Goal: Task Accomplishment & Management: Use online tool/utility

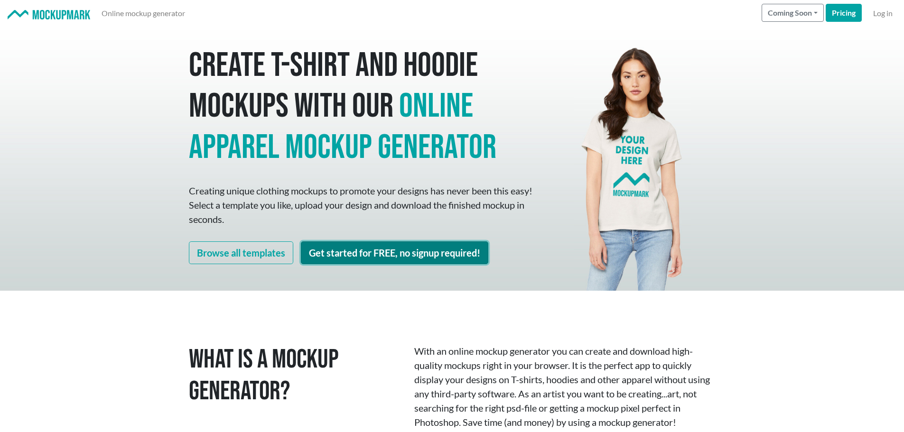
click at [390, 254] on link "Get started for FREE, no signup required!" at bounding box center [395, 253] width 188 height 23
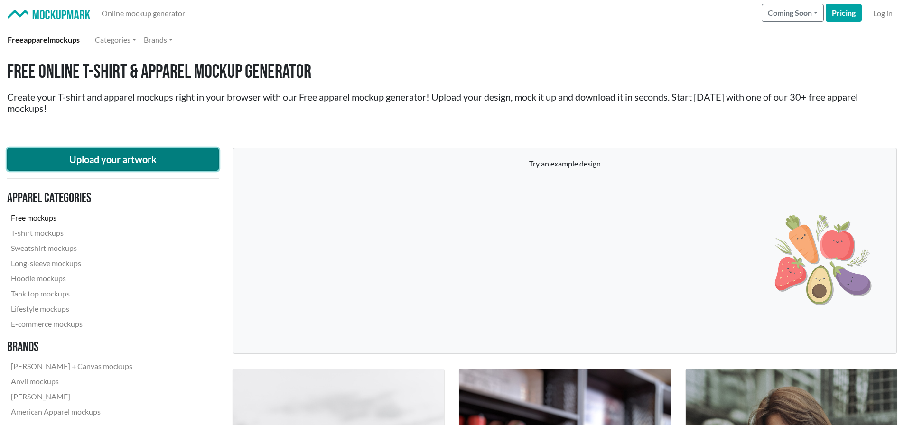
click at [130, 163] on button "Upload your artwork" at bounding box center [113, 159] width 212 height 23
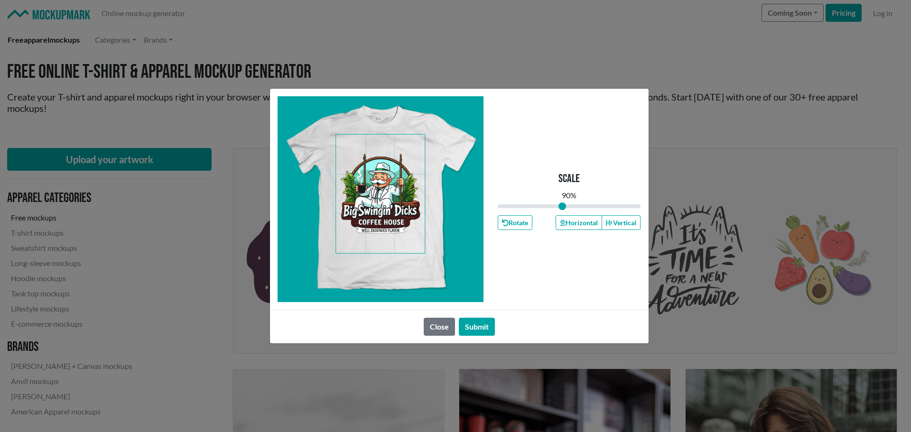
drag, startPoint x: 567, startPoint y: 205, endPoint x: 563, endPoint y: 205, distance: 4.8
click at [563, 205] on input "range" at bounding box center [569, 206] width 143 height 10
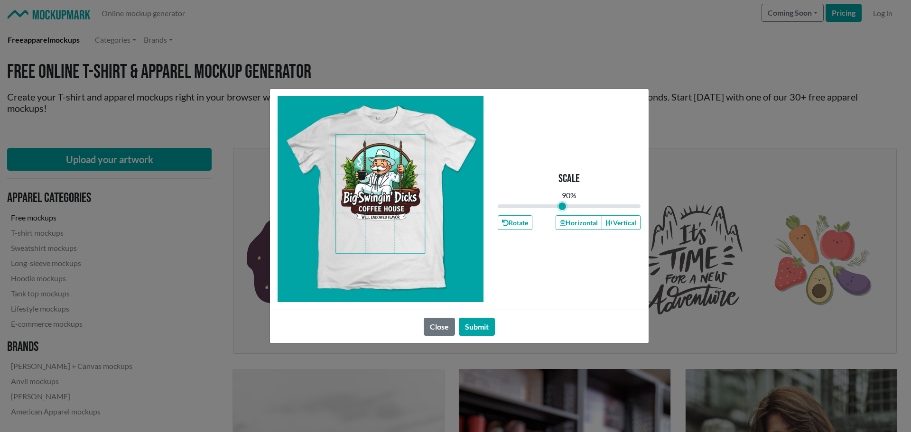
click at [395, 189] on span at bounding box center [380, 194] width 89 height 119
click at [577, 221] on button "Horizontal" at bounding box center [579, 223] width 47 height 15
click at [479, 326] on button "Submit" at bounding box center [477, 327] width 36 height 18
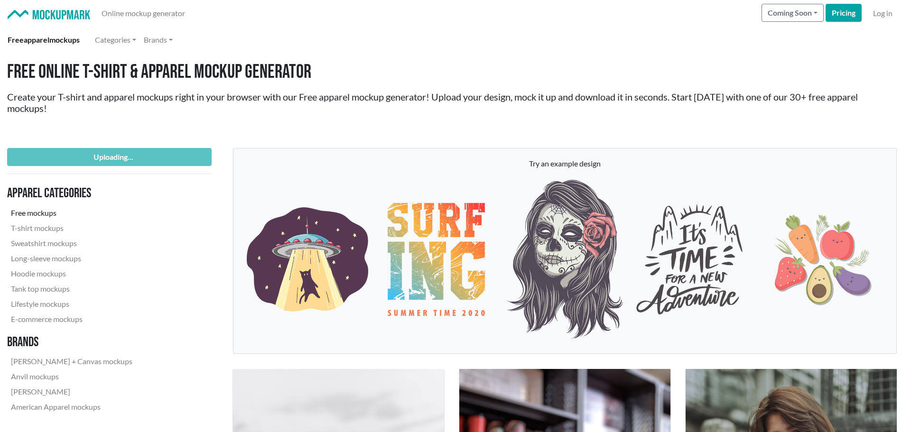
type input "0.9"
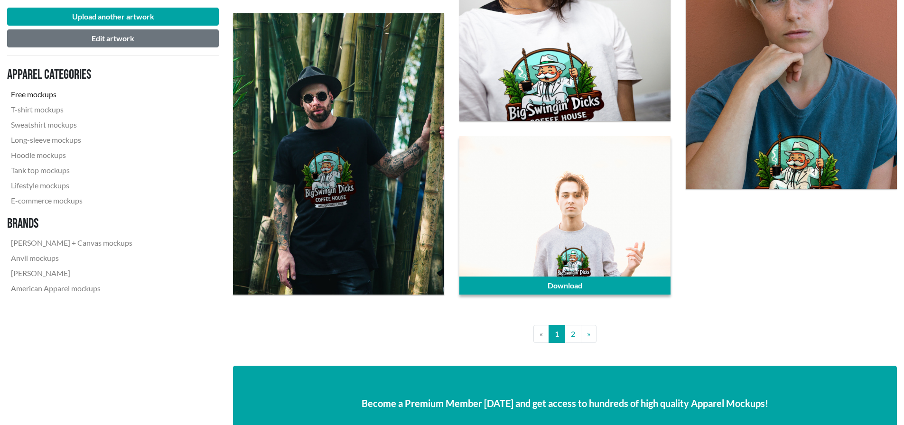
scroll to position [2231, 0]
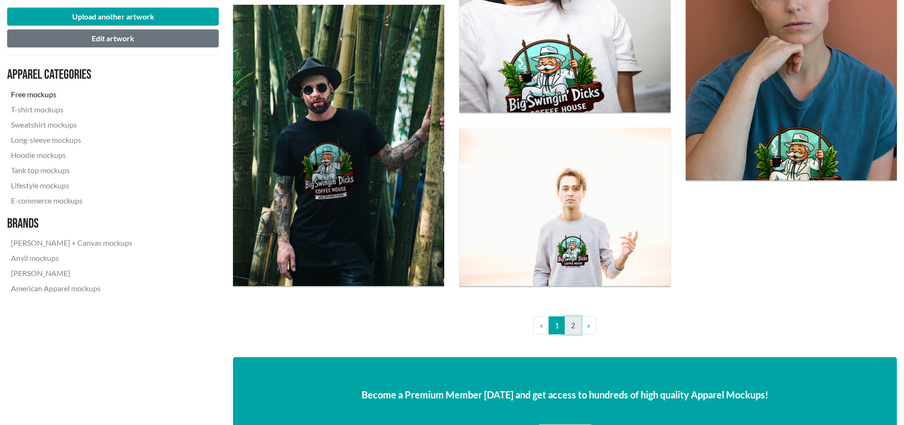
click at [573, 328] on link "2" at bounding box center [573, 326] width 17 height 18
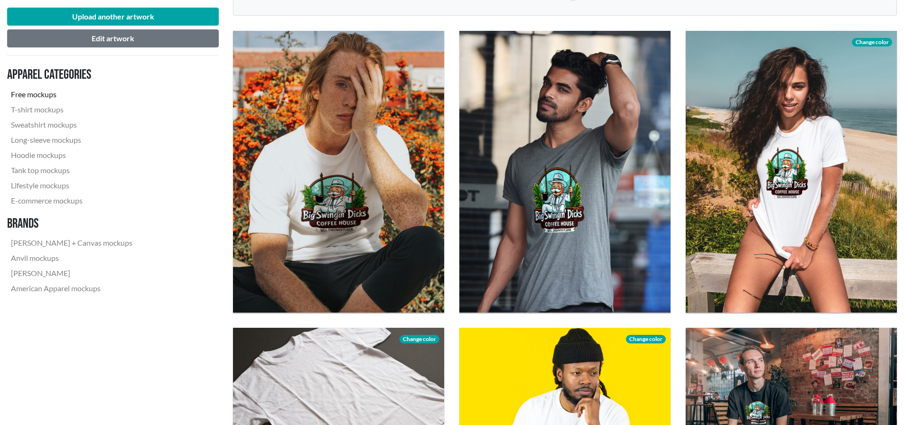
scroll to position [285, 0]
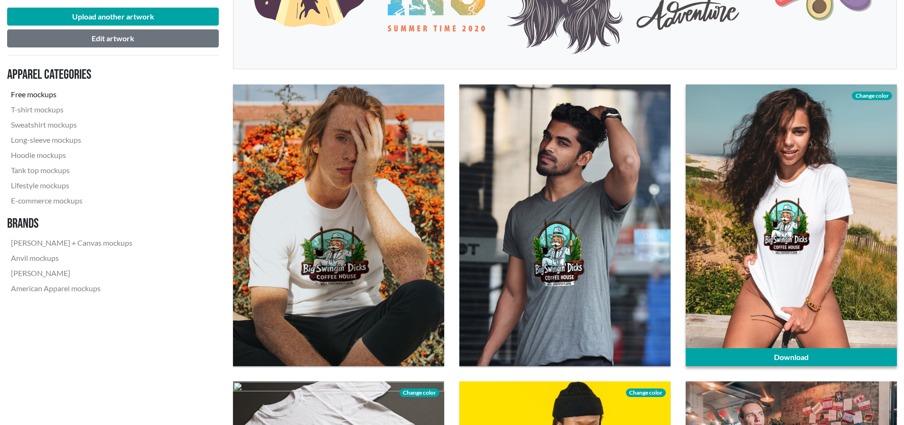
click at [877, 96] on span "Change color" at bounding box center [872, 96] width 40 height 9
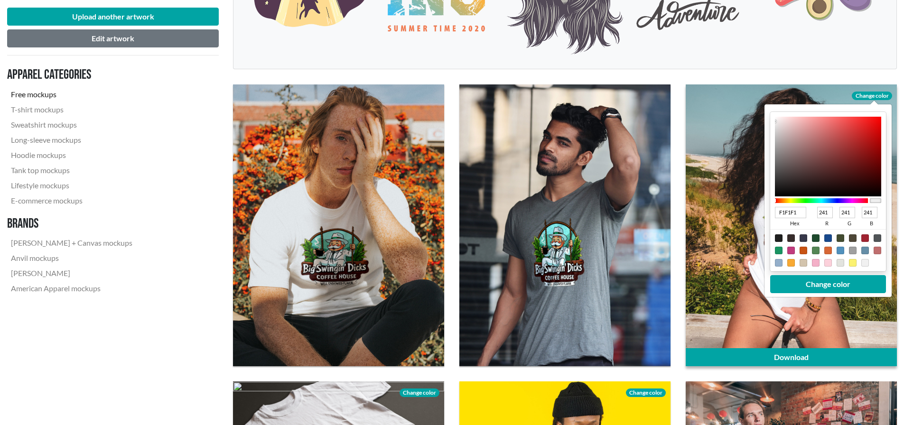
type input "824F4F"
type input "130"
type input "79"
type input "774B4B"
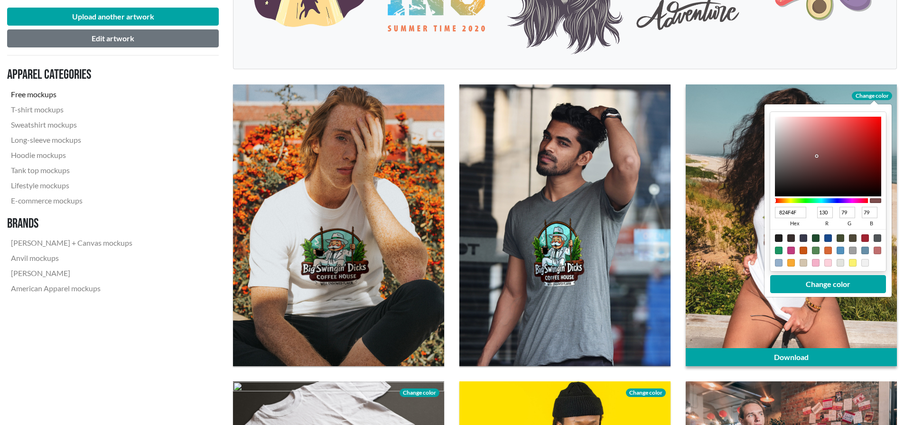
type input "119"
type input "75"
type input "403030"
type input "64"
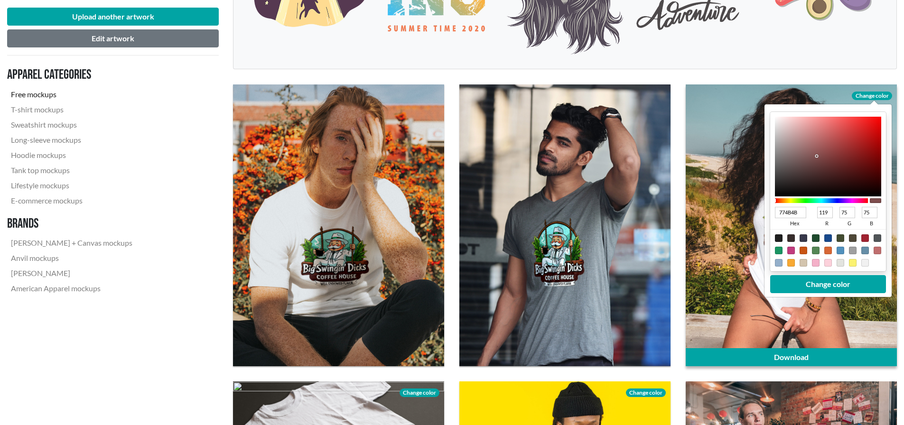
type input "48"
type input "161212"
type input "22"
type input "18"
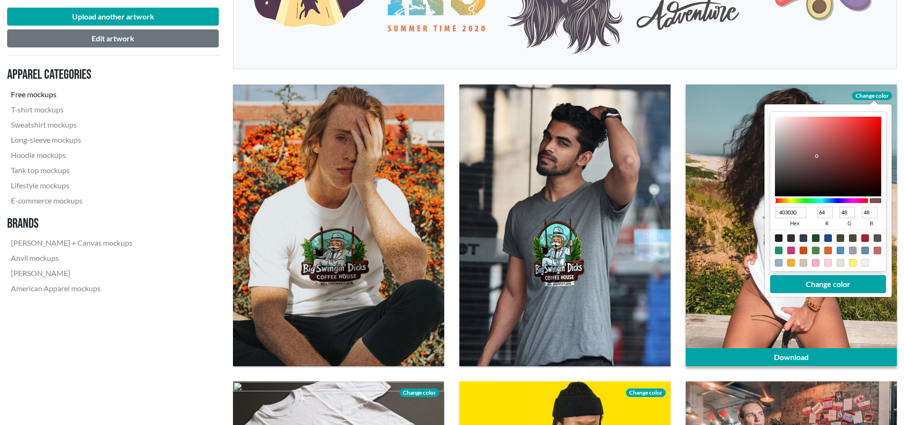
type input "18"
type input "040303"
type input "4"
type input "3"
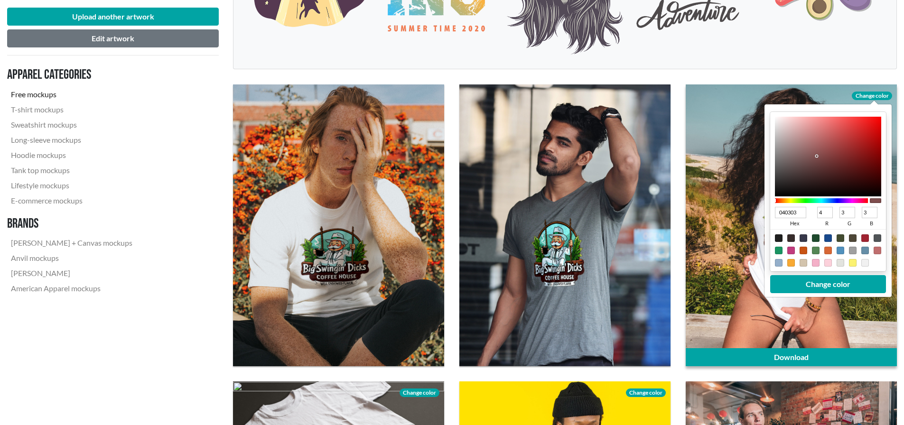
type input "000000"
type input "0"
drag, startPoint x: 817, startPoint y: 156, endPoint x: 778, endPoint y: 206, distance: 63.0
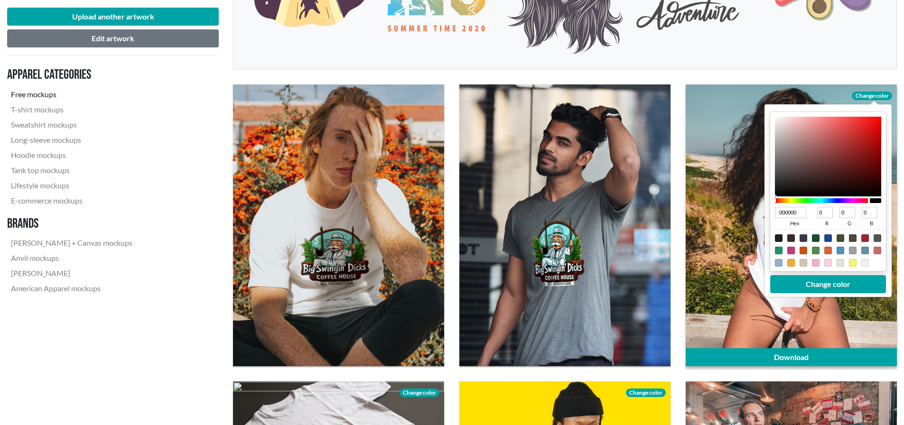
click at [778, 206] on div "000000 hex 0 r 0 g 0 b 100 a" at bounding box center [828, 192] width 116 height 160
click at [817, 285] on button "Change color" at bounding box center [828, 284] width 116 height 18
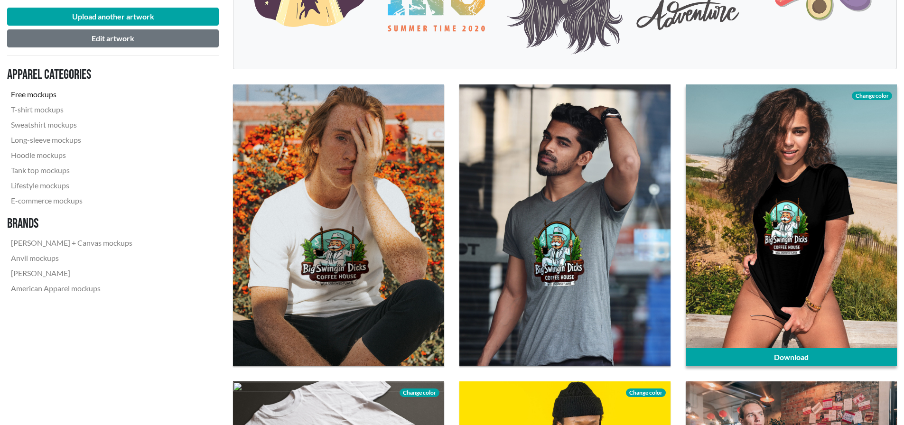
click at [872, 94] on span "Change color" at bounding box center [872, 96] width 40 height 9
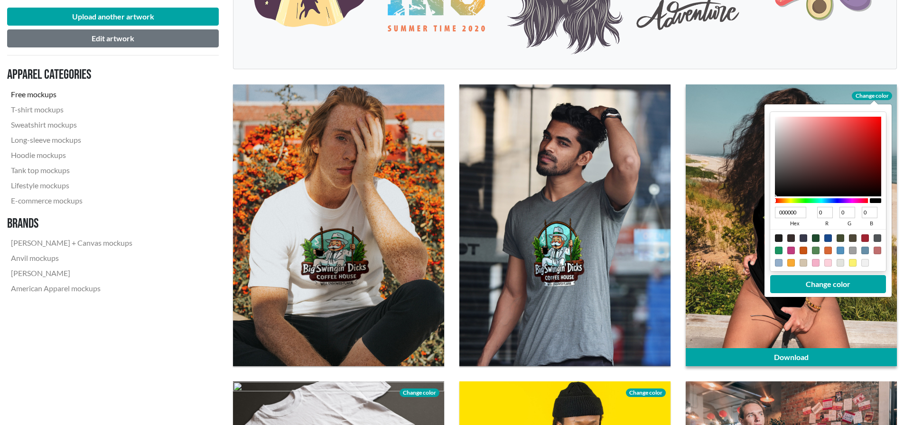
type input "603434"
type input "96"
type input "52"
type input "6E4040"
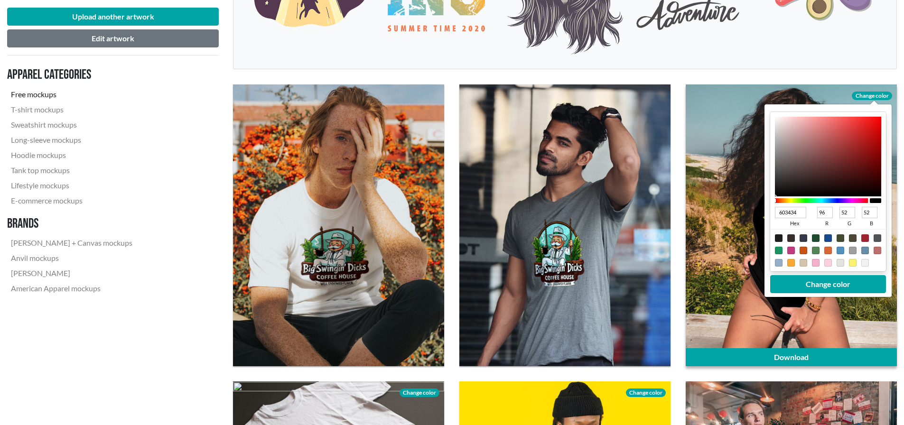
type input "110"
type input "64"
type input "C19A9A"
type input "193"
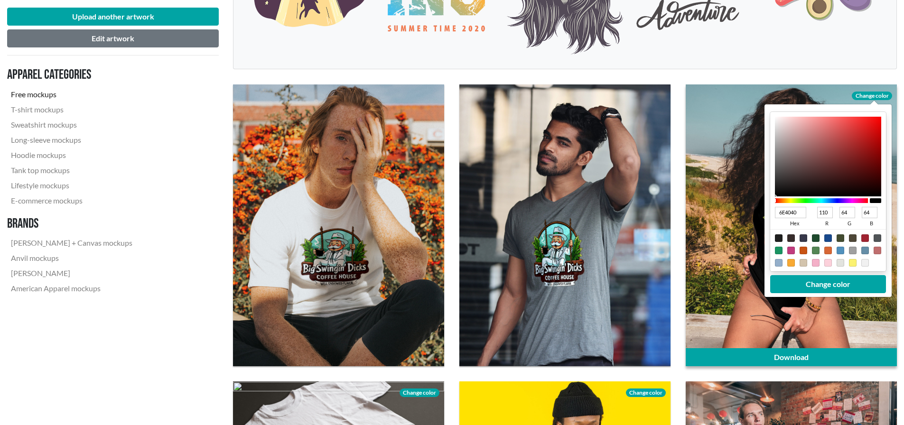
type input "154"
type input "F4E4E4"
type input "244"
type input "228"
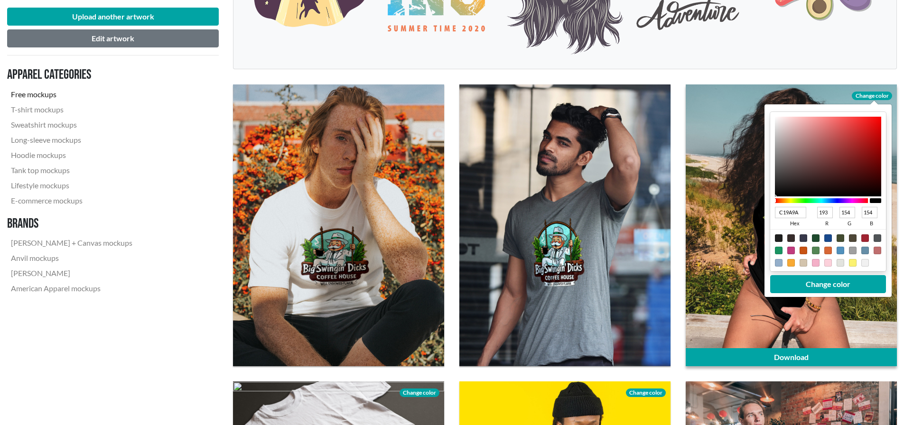
type input "228"
type input "FFFFFF"
type input "255"
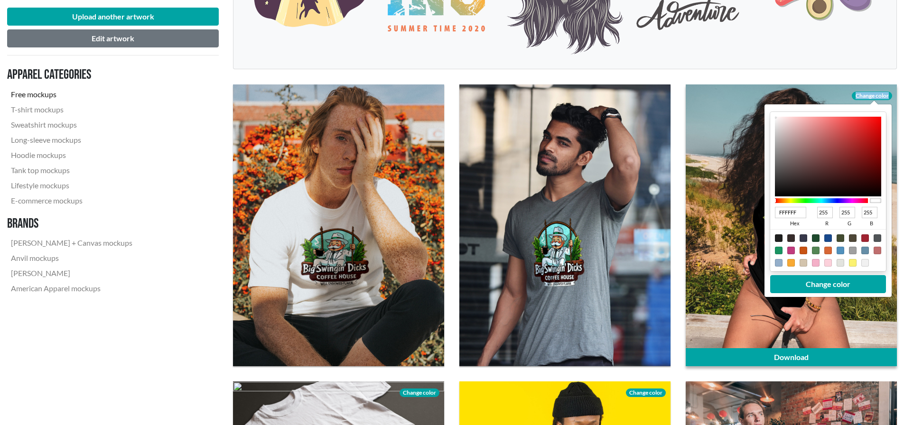
drag, startPoint x: 824, startPoint y: 167, endPoint x: 764, endPoint y: 109, distance: 83.6
click at [764, 109] on div "Download Change color FFFFFF hex 255 r 255 g 255 b 100 a Change color" at bounding box center [791, 226] width 211 height 282
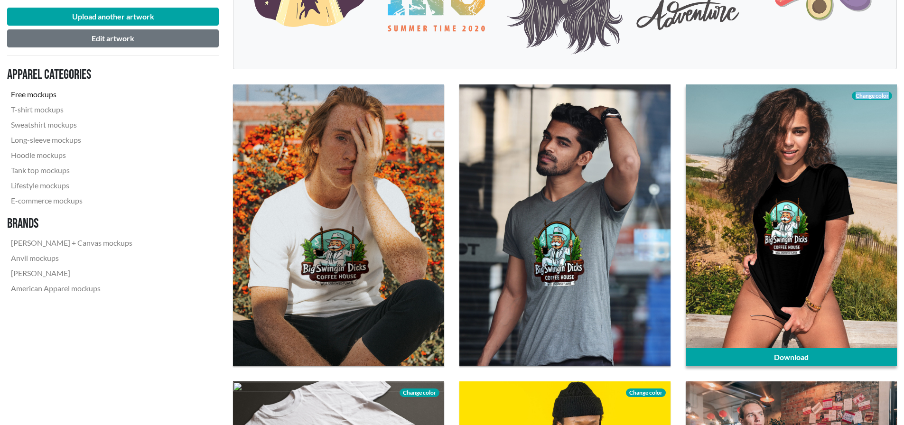
click at [869, 93] on span "Change color" at bounding box center [872, 96] width 40 height 9
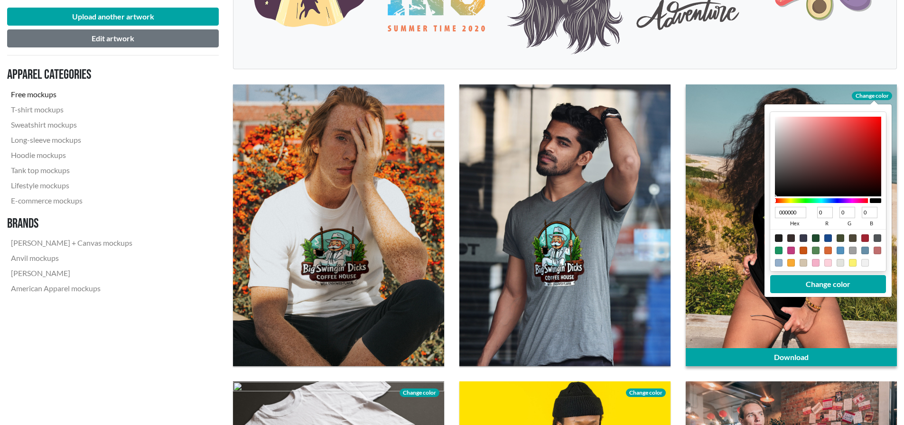
type input "835454"
type input "131"
type input "84"
type input "977373"
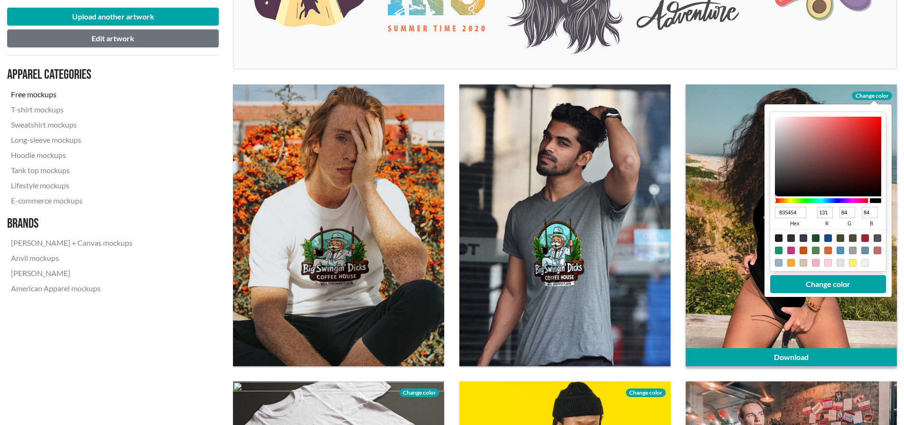
type input "151"
type input "115"
type input "C3C2C2"
type input "195"
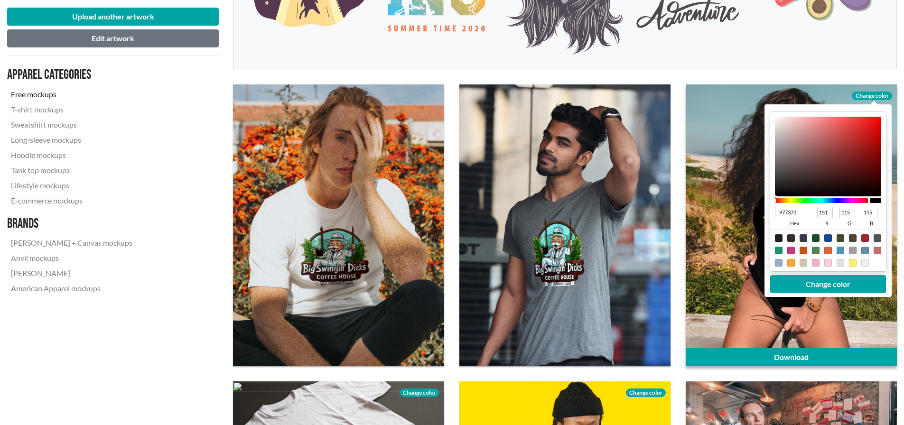
type input "194"
type input "D7D7D7"
type input "215"
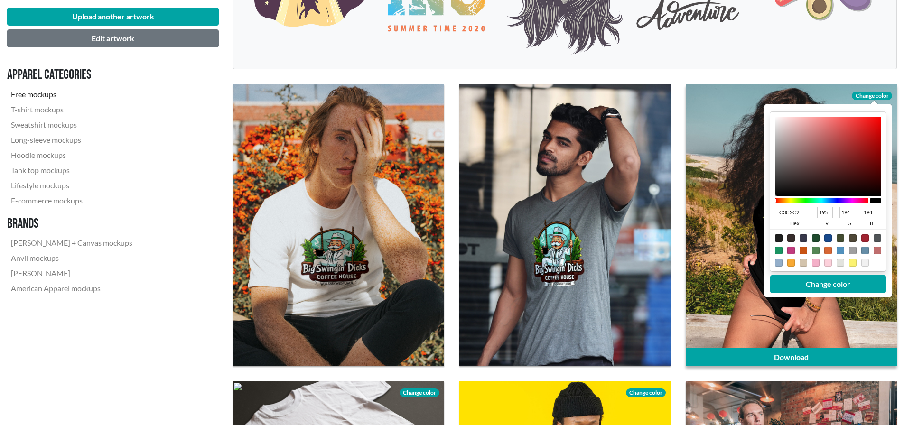
type input "215"
type input "E0E0E0"
type input "224"
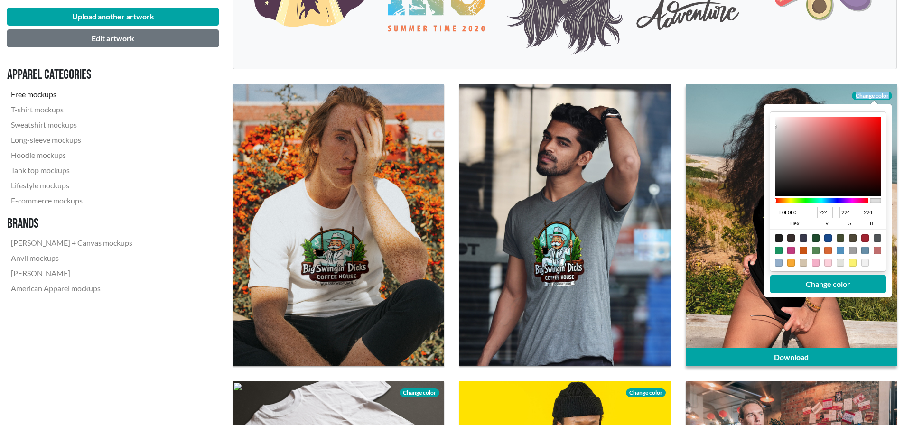
type input "E1E1E1"
type input "225"
type input "E3E3E3"
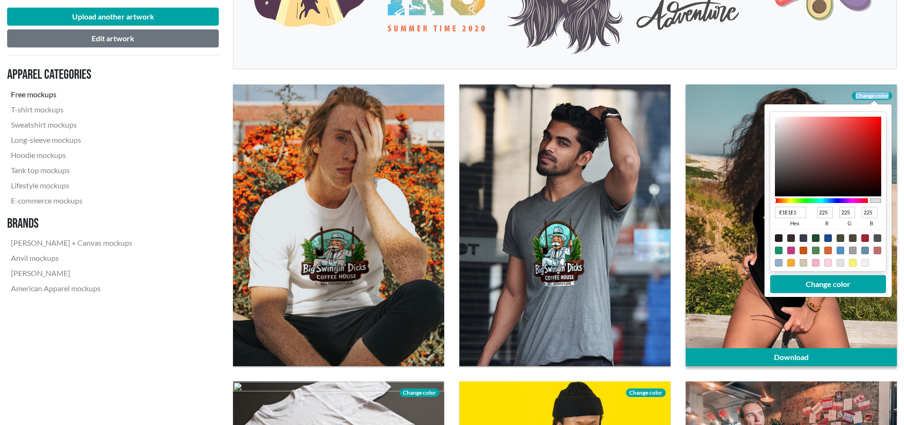
type input "227"
type input "F0F0F0"
type input "240"
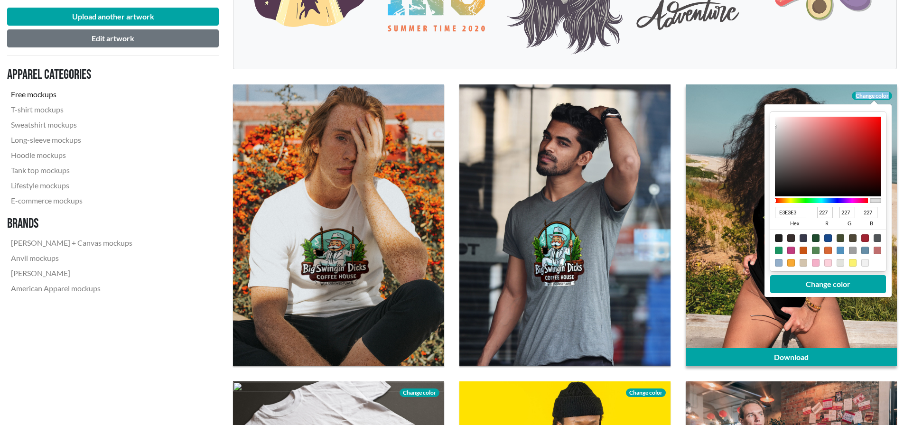
type input "240"
type input "F7F7F7"
type input "247"
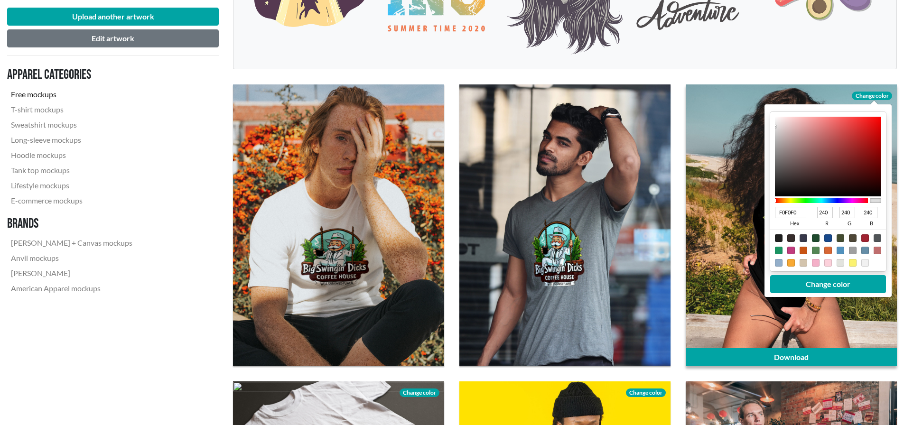
type input "247"
type input "F8F8F8"
type input "248"
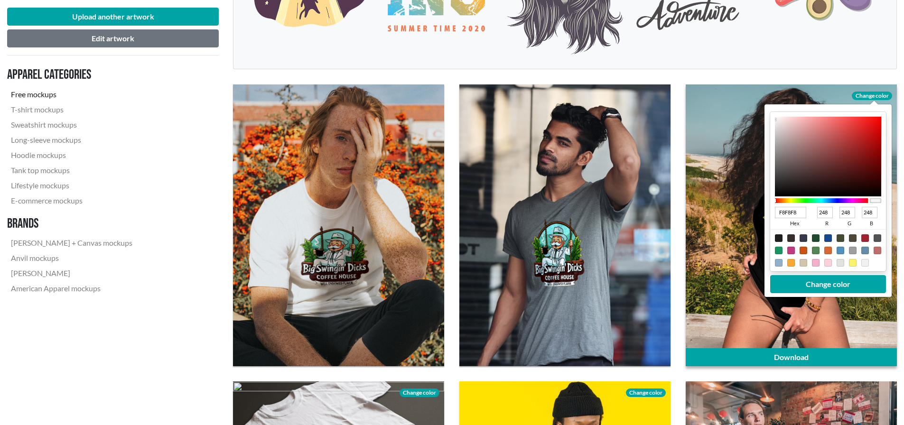
type input "FBFBFB"
type input "251"
type input "FDFDFD"
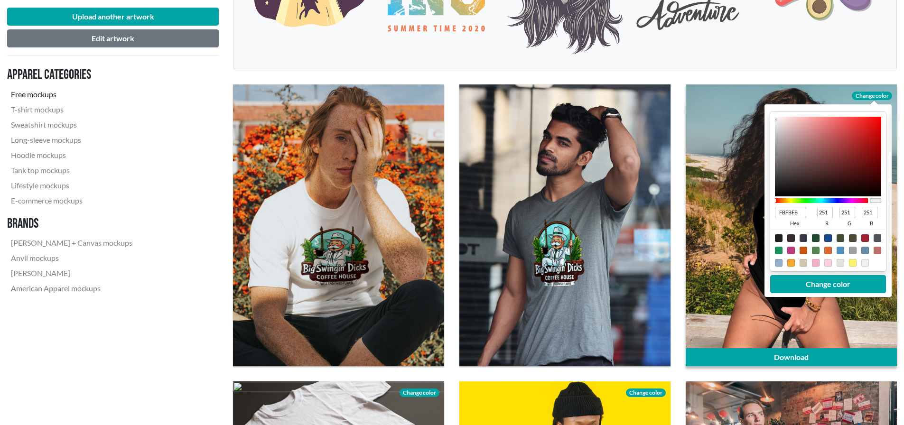
type input "253"
type input "FEFEFE"
type input "254"
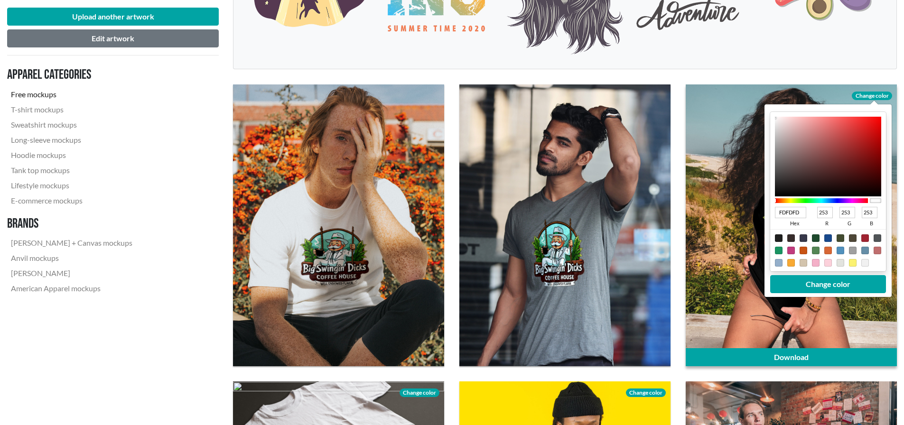
type input "254"
type input "FFFFFF"
type input "255"
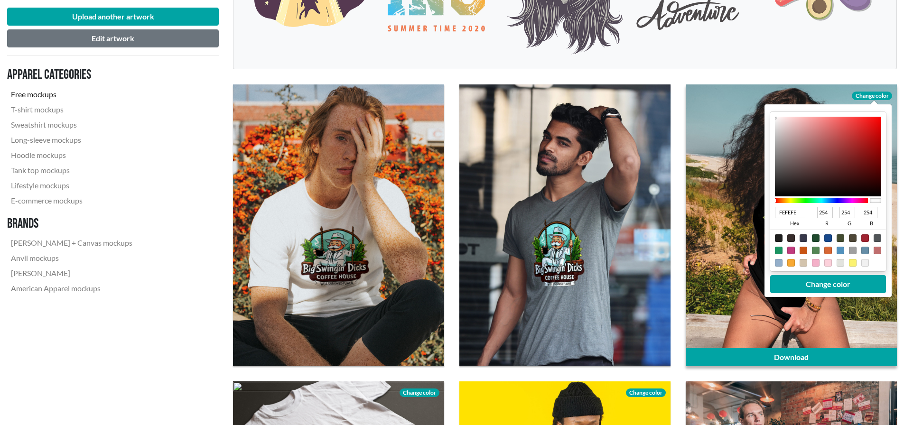
type input "255"
drag, startPoint x: 794, startPoint y: 146, endPoint x: 768, endPoint y: 113, distance: 42.6
click at [768, 113] on div "FFFFFF hex 255 r 255 g 255 b 100 a Change color" at bounding box center [828, 200] width 127 height 193
click at [824, 286] on button "Change color" at bounding box center [828, 284] width 116 height 18
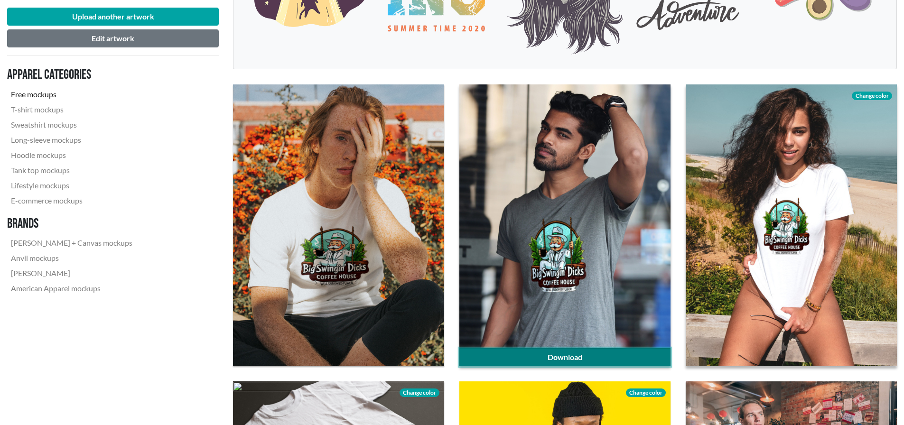
click at [624, 357] on link "Download" at bounding box center [565, 357] width 211 height 18
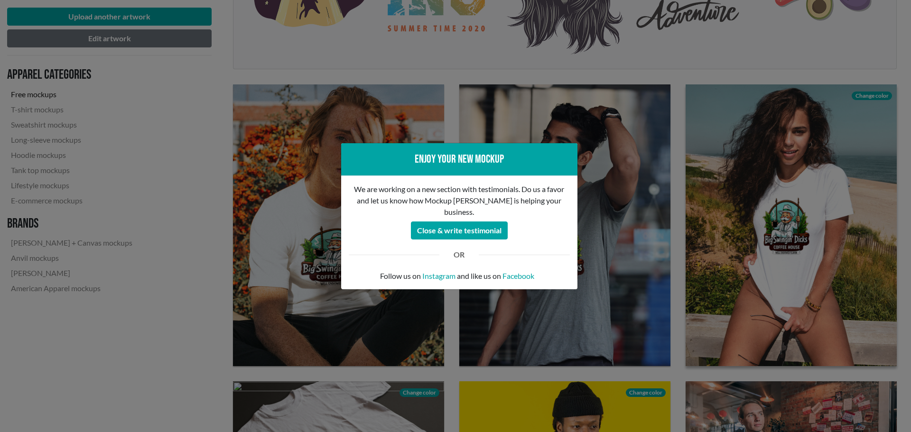
click at [285, 97] on div "Enjoy your new mockup We are working on a new section with testimonials. Do us …" at bounding box center [455, 216] width 911 height 432
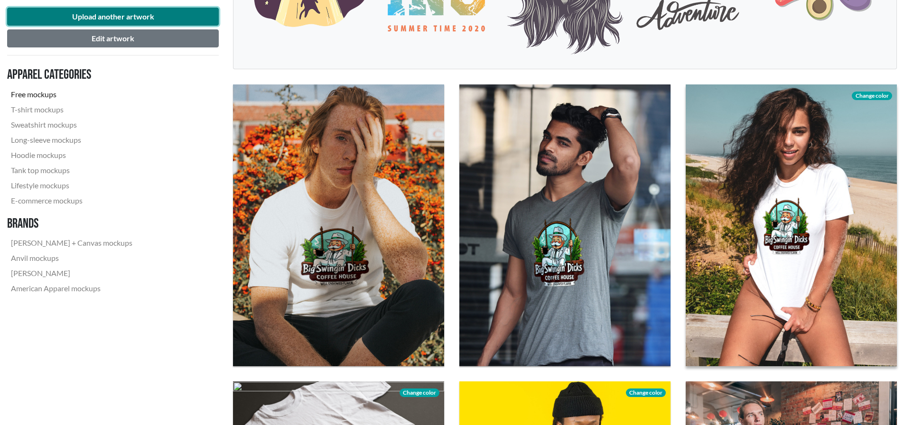
click at [168, 14] on button "Upload another artwork" at bounding box center [113, 17] width 212 height 18
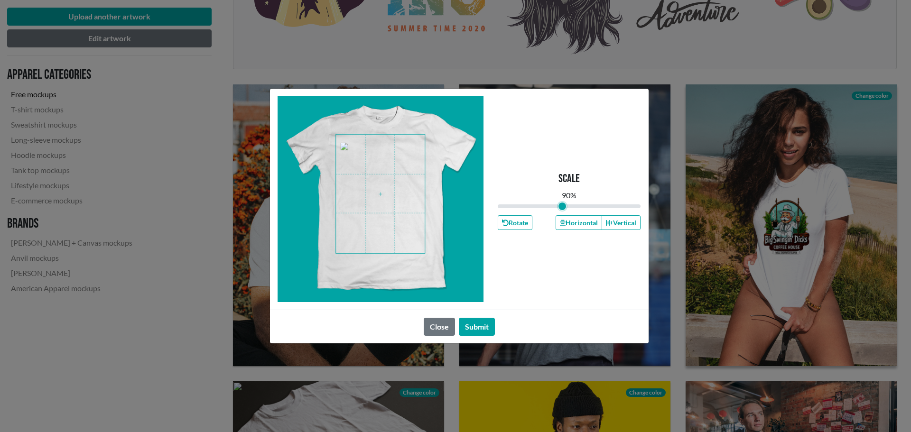
drag, startPoint x: 569, startPoint y: 204, endPoint x: 562, endPoint y: 205, distance: 7.2
click at [562, 205] on input "range" at bounding box center [569, 206] width 143 height 10
click at [392, 187] on span at bounding box center [380, 194] width 89 height 119
click at [571, 225] on button "Horizontal" at bounding box center [579, 223] width 47 height 15
click at [482, 327] on button "Submit" at bounding box center [477, 327] width 36 height 18
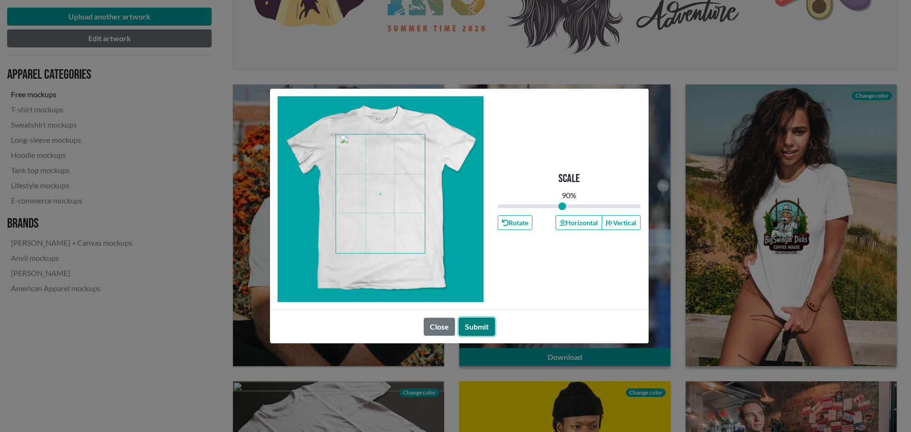
type input "0.9"
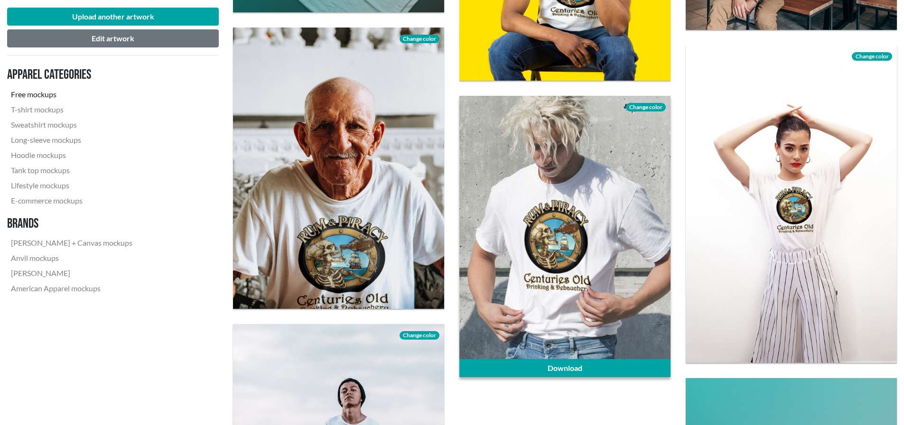
scroll to position [807, 0]
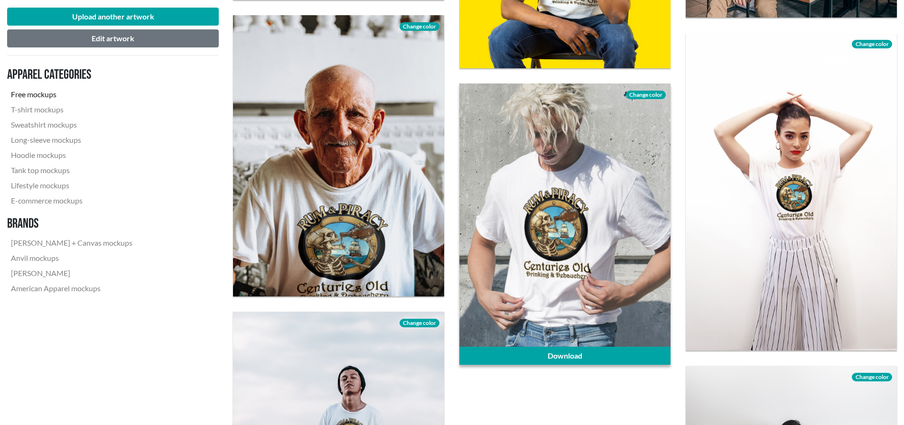
click at [648, 94] on span "Change color" at bounding box center [646, 95] width 40 height 9
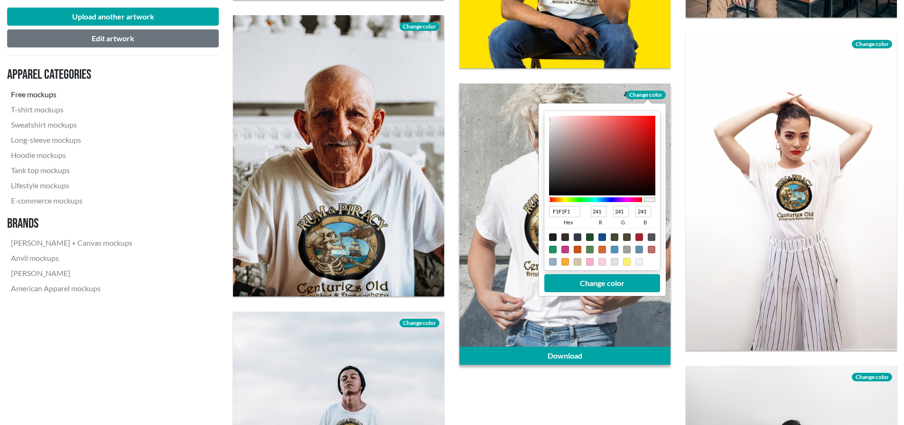
type input "B04444"
type input "176"
type input "68"
type input "AF4545"
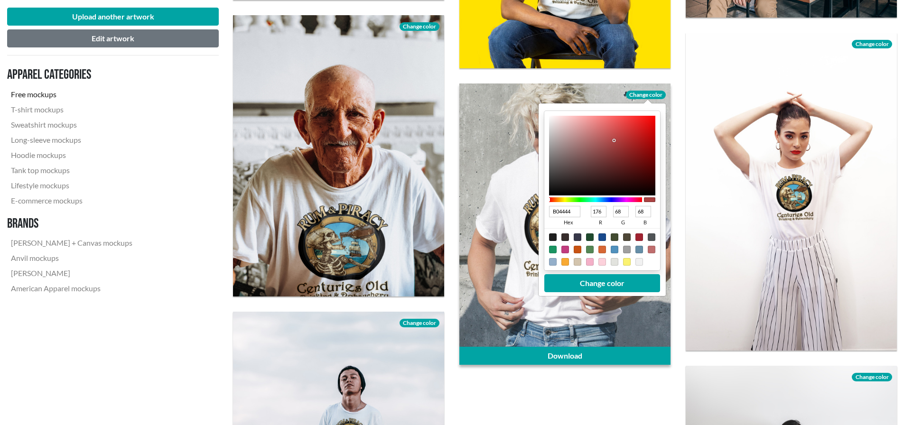
type input "175"
type input "69"
type input "A14747"
type input "161"
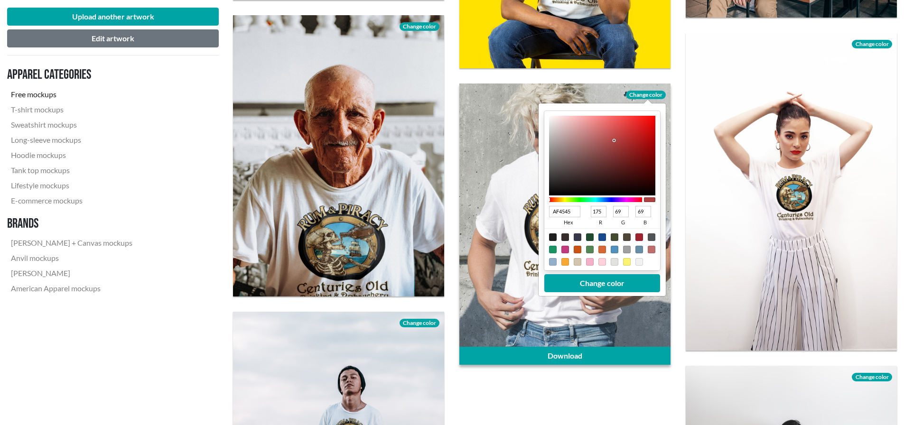
type input "71"
type input "9B4747"
type input "155"
type input "994747"
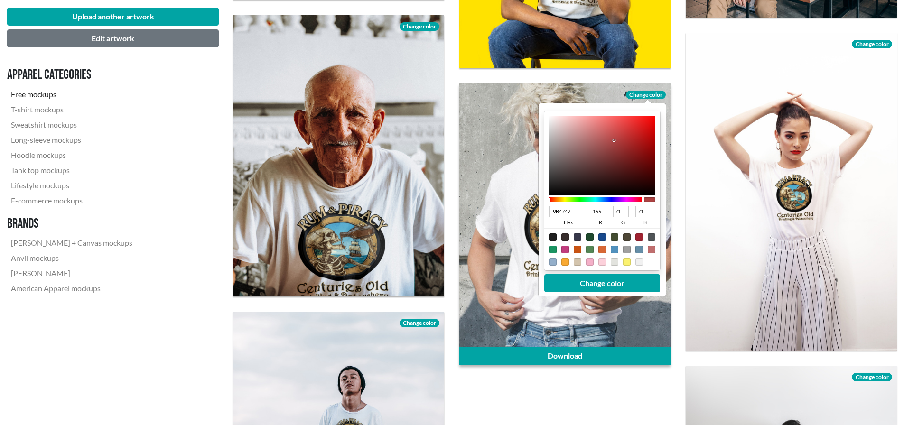
type input "153"
type input "984747"
type input "152"
drag, startPoint x: 614, startPoint y: 141, endPoint x: 605, endPoint y: 148, distance: 11.8
click at [605, 148] on div at bounding box center [602, 156] width 106 height 80
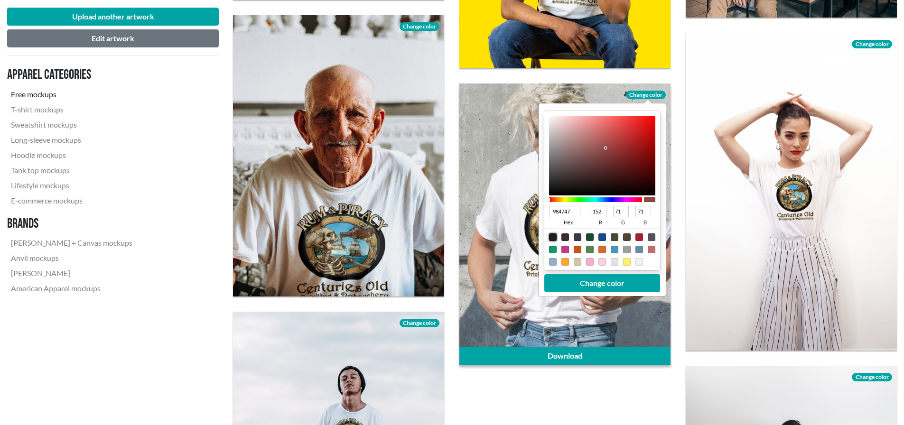
click at [553, 235] on div at bounding box center [553, 238] width 8 height 8
type input "1F1F1F"
type input "31"
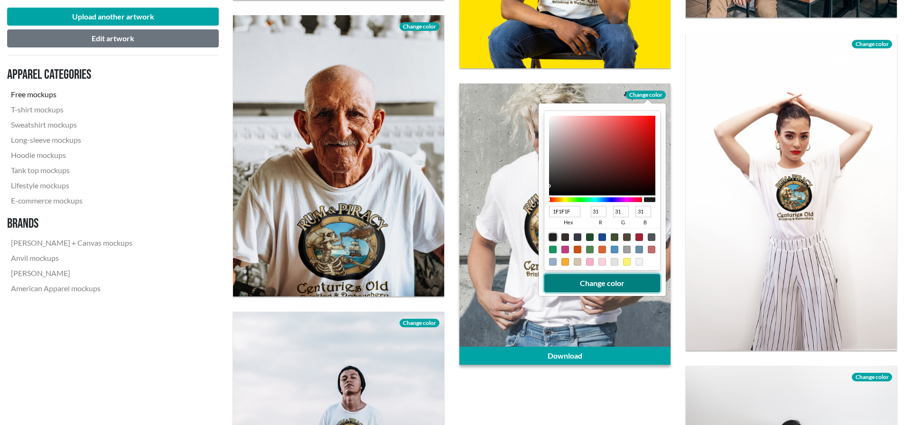
click at [596, 284] on button "Change color" at bounding box center [603, 283] width 116 height 18
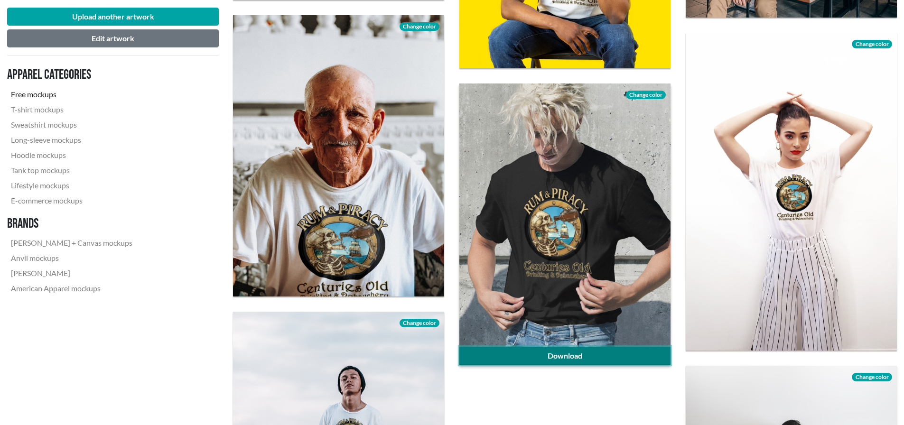
click at [568, 357] on link "Download" at bounding box center [565, 356] width 211 height 18
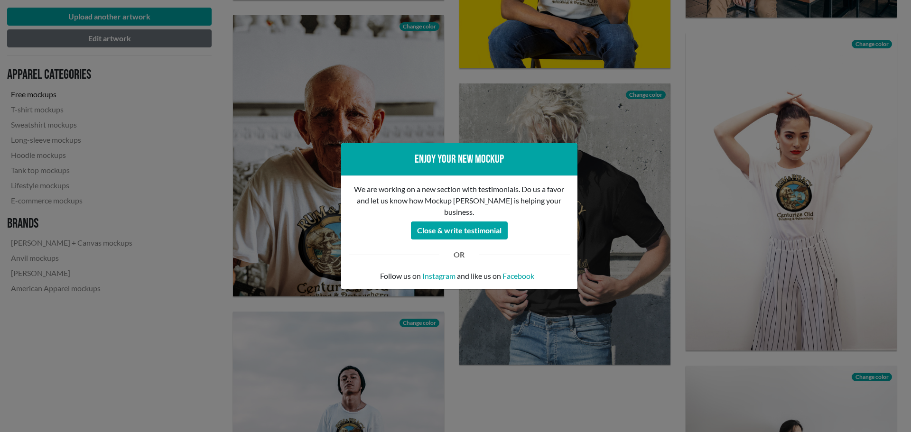
click at [213, 98] on div "Enjoy your new mockup We are working on a new section with testimonials. Do us …" at bounding box center [455, 216] width 911 height 432
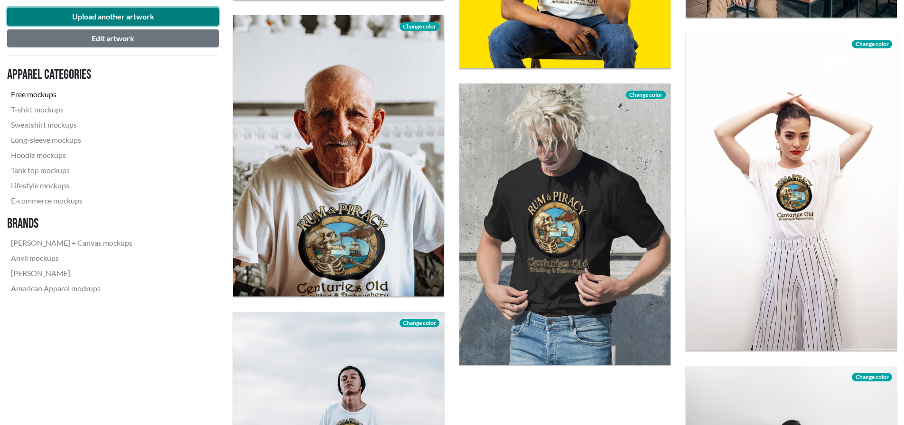
click at [173, 10] on button "Upload another artwork" at bounding box center [113, 17] width 212 height 18
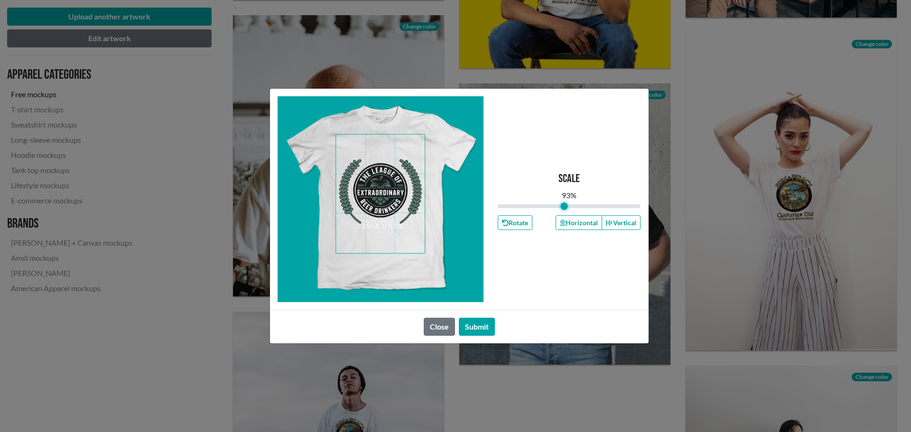
click at [564, 207] on input "range" at bounding box center [569, 206] width 143 height 10
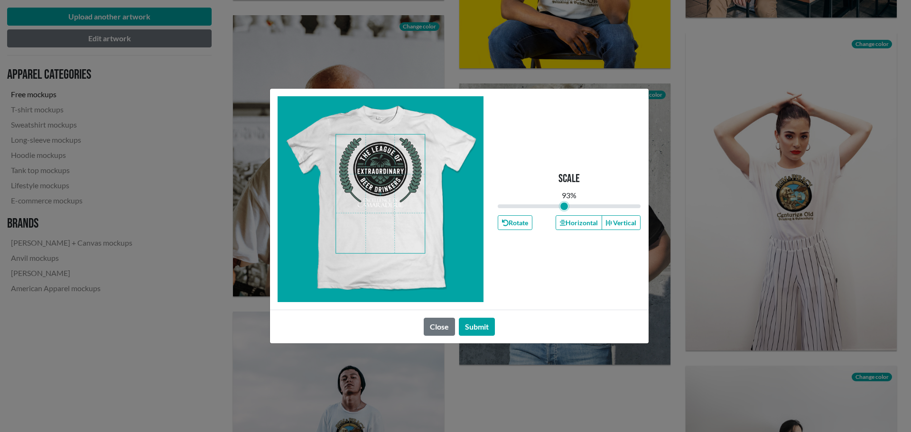
click at [386, 169] on span at bounding box center [380, 194] width 89 height 119
click at [569, 221] on button "Horizontal" at bounding box center [579, 223] width 47 height 15
click at [479, 324] on button "Submit" at bounding box center [477, 327] width 36 height 18
type input "0.93"
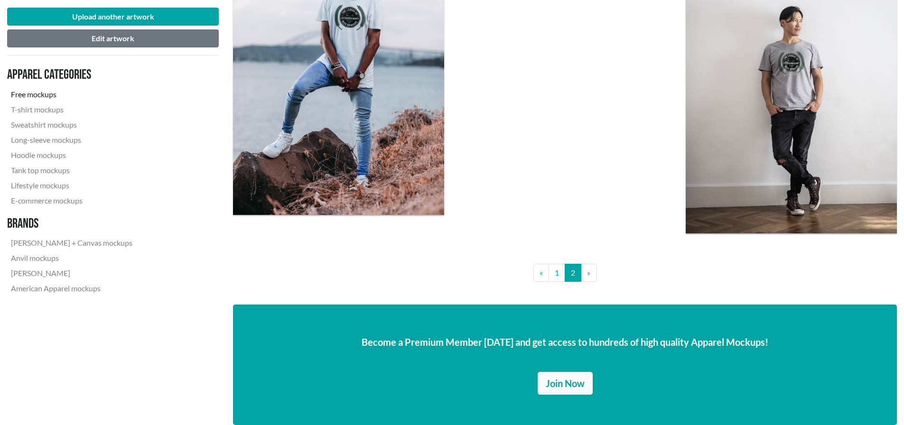
scroll to position [1234, 0]
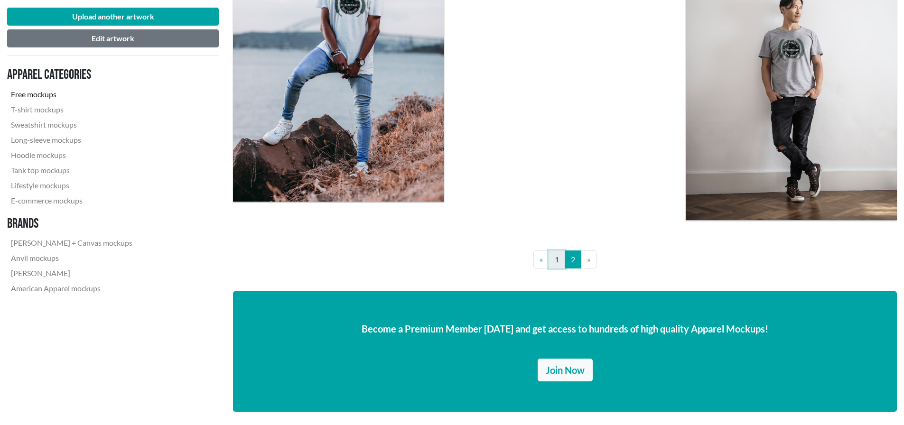
click at [559, 266] on link "1" at bounding box center [557, 260] width 17 height 18
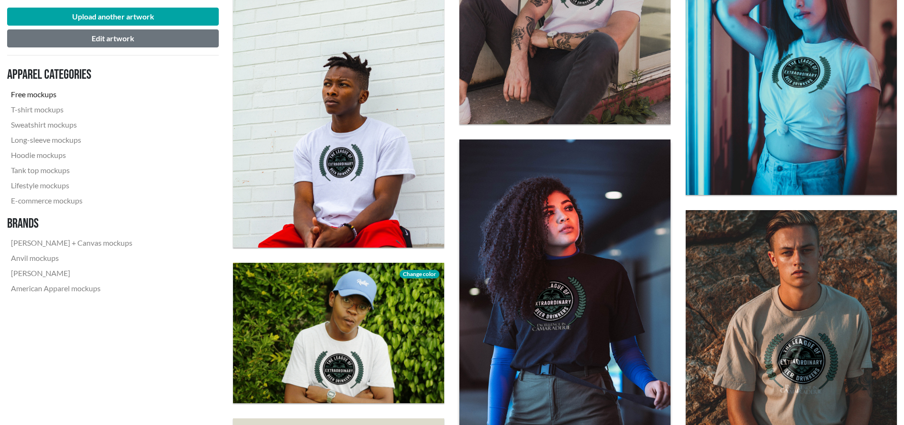
scroll to position [1044, 0]
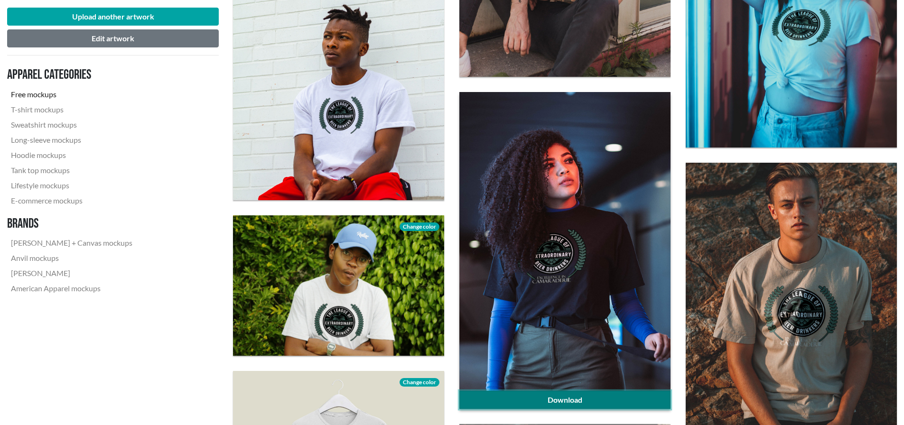
click at [563, 400] on link "Download" at bounding box center [565, 400] width 211 height 18
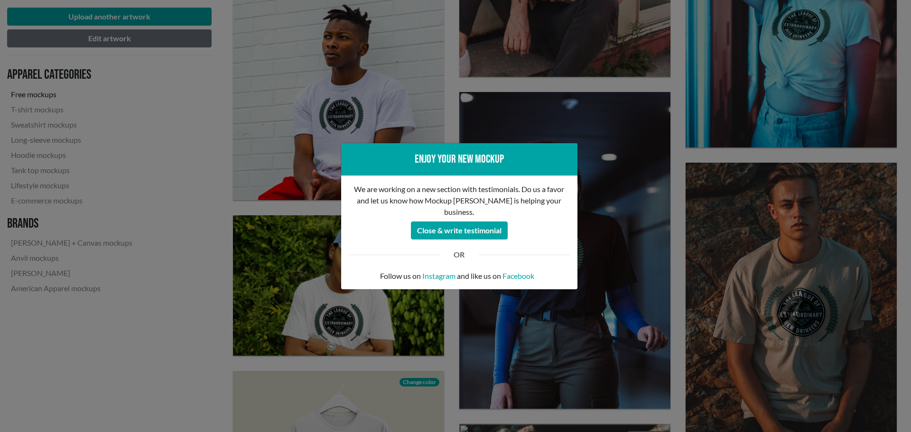
click at [201, 266] on div "Enjoy your new mockup We are working on a new section with testimonials. Do us …" at bounding box center [455, 216] width 911 height 432
